Goal: Navigation & Orientation: Find specific page/section

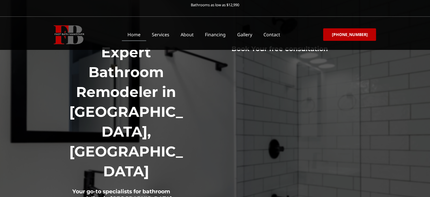
scroll to position [94, 0]
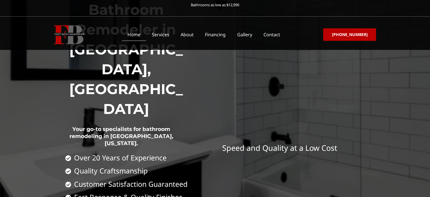
click at [139, 30] on link "Home" at bounding box center [134, 34] width 24 height 13
click at [142, 35] on link "Home" at bounding box center [134, 34] width 24 height 13
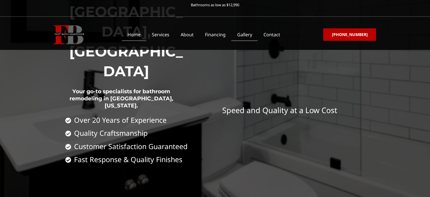
click at [254, 35] on link "Gallery" at bounding box center [244, 34] width 26 height 13
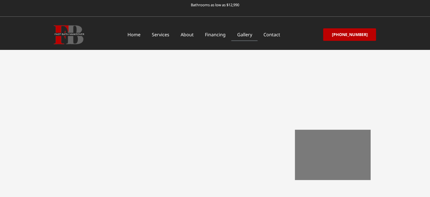
scroll to position [754, 0]
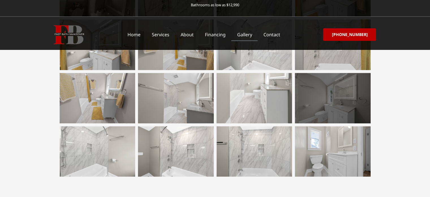
click at [336, 90] on div at bounding box center [333, 98] width 76 height 50
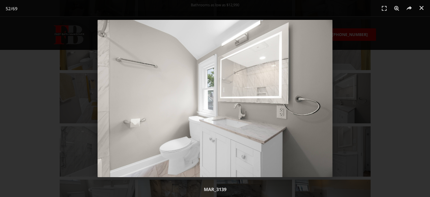
click at [349, 19] on div "52 / 69" at bounding box center [215, 98] width 430 height 197
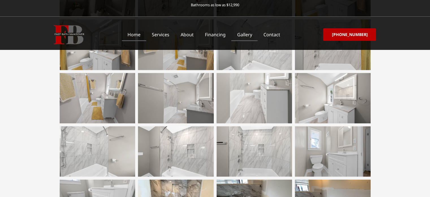
click at [146, 33] on link "Home" at bounding box center [134, 34] width 24 height 13
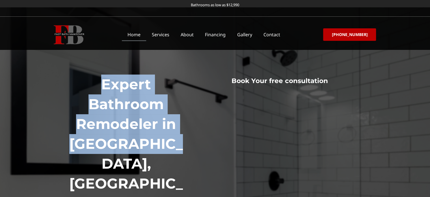
copy h1 "Expert Bathroom Remodeler in [GEOGRAPHIC_DATA], [GEOGRAPHIC_DATA]"
click at [141, 106] on h1 "Expert Bathroom Remodeler in [GEOGRAPHIC_DATA], [GEOGRAPHIC_DATA]" at bounding box center [126, 143] width 122 height 139
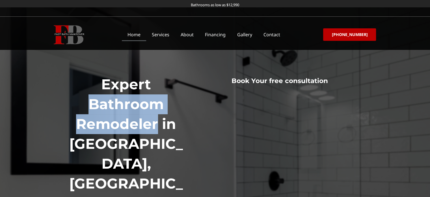
drag, startPoint x: 155, startPoint y: 124, endPoint x: 92, endPoint y: 111, distance: 64.8
click at [92, 111] on h1 "Expert Bathroom Remodeler in [GEOGRAPHIC_DATA], [GEOGRAPHIC_DATA]" at bounding box center [126, 143] width 122 height 139
copy h1 "Bathroom Remodeler"
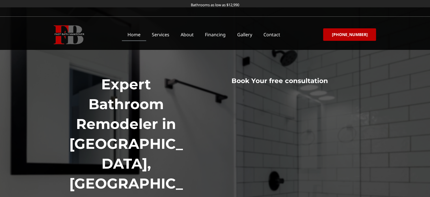
click at [162, 117] on h1 "Expert Bathroom Remodeler in [GEOGRAPHIC_DATA], [GEOGRAPHIC_DATA]" at bounding box center [126, 143] width 122 height 139
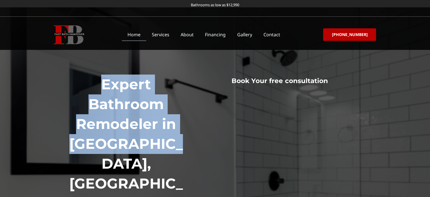
drag, startPoint x: 179, startPoint y: 145, endPoint x: 102, endPoint y: 91, distance: 93.9
click at [102, 91] on h1 "Expert Bathroom Remodeler in [GEOGRAPHIC_DATA], [GEOGRAPHIC_DATA]" at bounding box center [126, 143] width 122 height 139
copy h1 "Expert Bathroom Remodeler in [GEOGRAPHIC_DATA], [GEOGRAPHIC_DATA]"
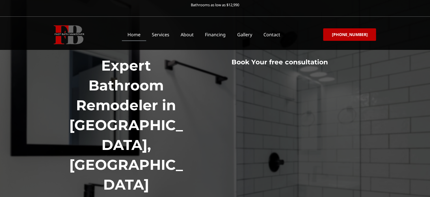
drag, startPoint x: 110, startPoint y: 153, endPoint x: 73, endPoint y: 147, distance: 37.0
copy h2 "Your go-to specialists for bathroom remodeling"
click at [191, 37] on link "About" at bounding box center [187, 34] width 24 height 13
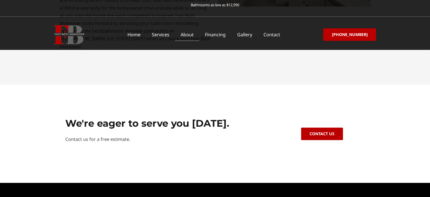
scroll to position [338, 0]
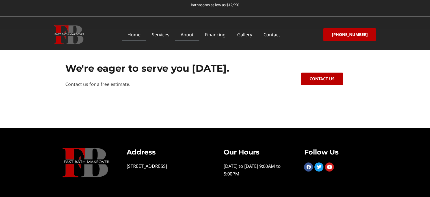
click at [144, 35] on link "Home" at bounding box center [134, 34] width 24 height 13
